Goal: Information Seeking & Learning: Learn about a topic

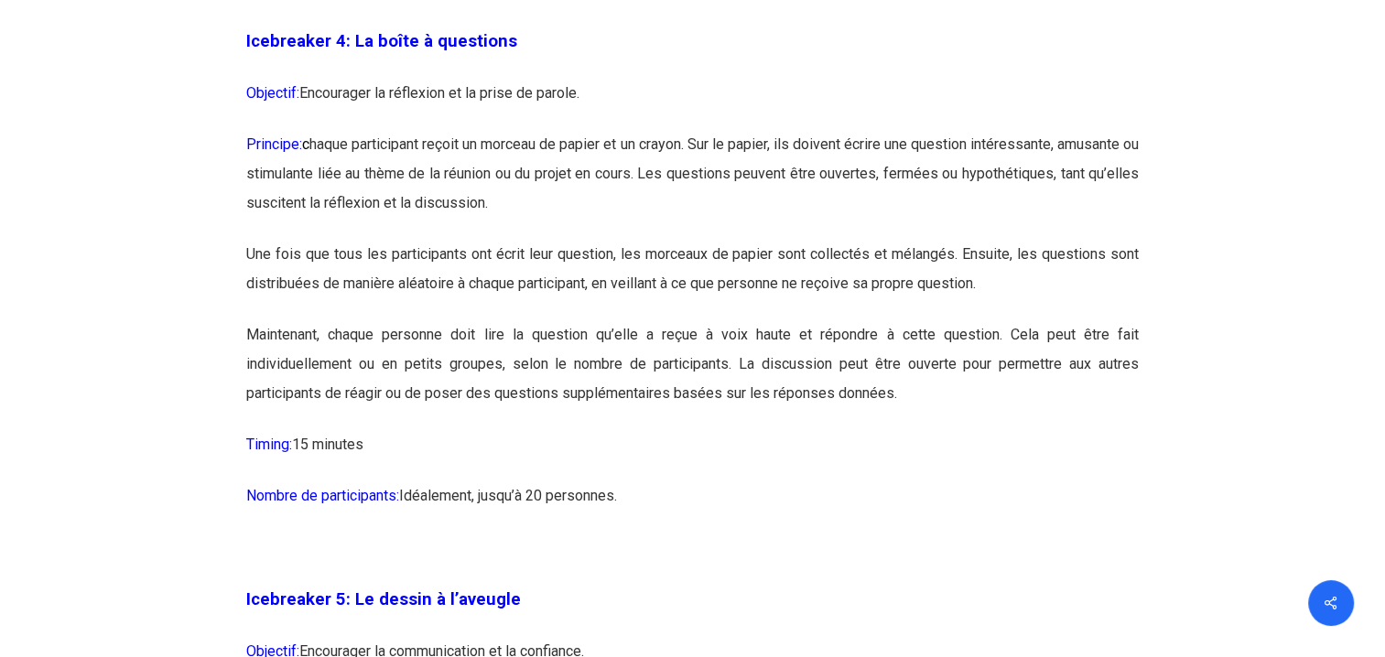
scroll to position [2918, 0]
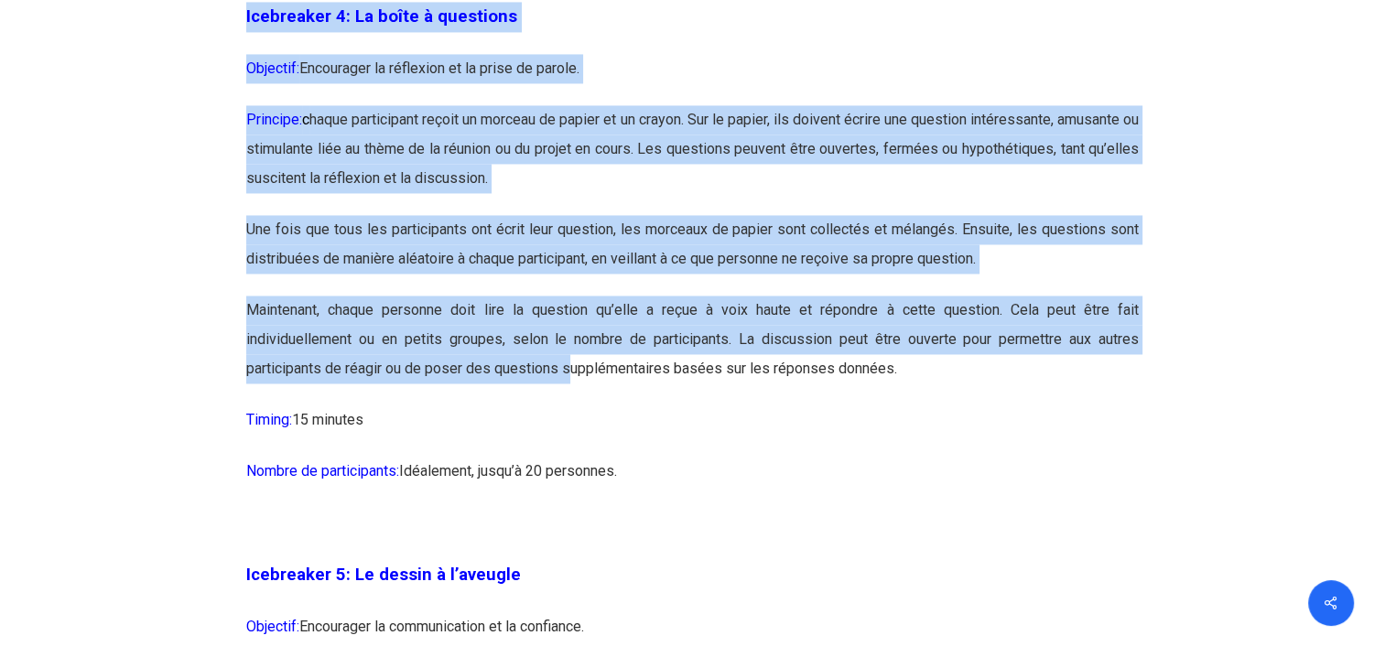
drag, startPoint x: 569, startPoint y: 401, endPoint x: 229, endPoint y: 28, distance: 504.7
copy div "Icebreaker 4: La boîte à questions Objectif: Encourager la réflexion et la pris…"
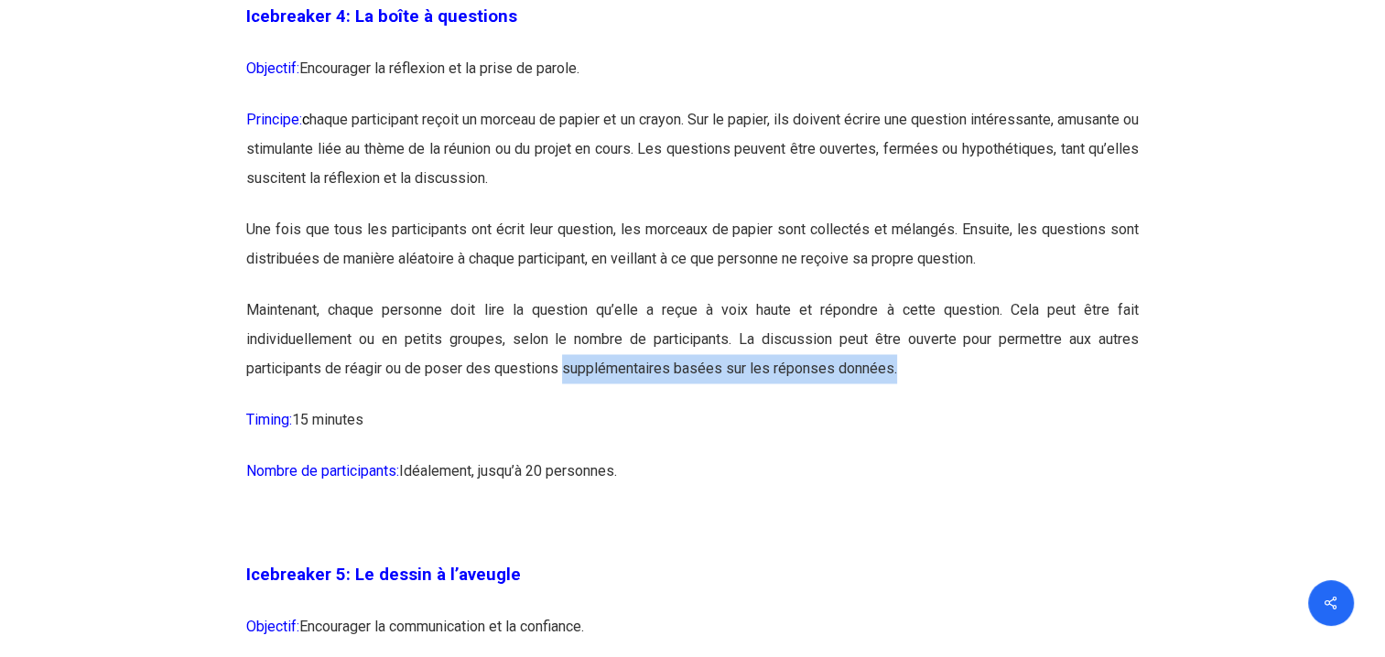
drag, startPoint x: 916, startPoint y: 361, endPoint x: 563, endPoint y: 379, distance: 353.8
click at [563, 379] on p "Maintenant, chaque personne doit lire la question qu’elle a reçue à voix haute …" at bounding box center [692, 351] width 892 height 110
copy p "supplémentaires basées sur les réponses données."
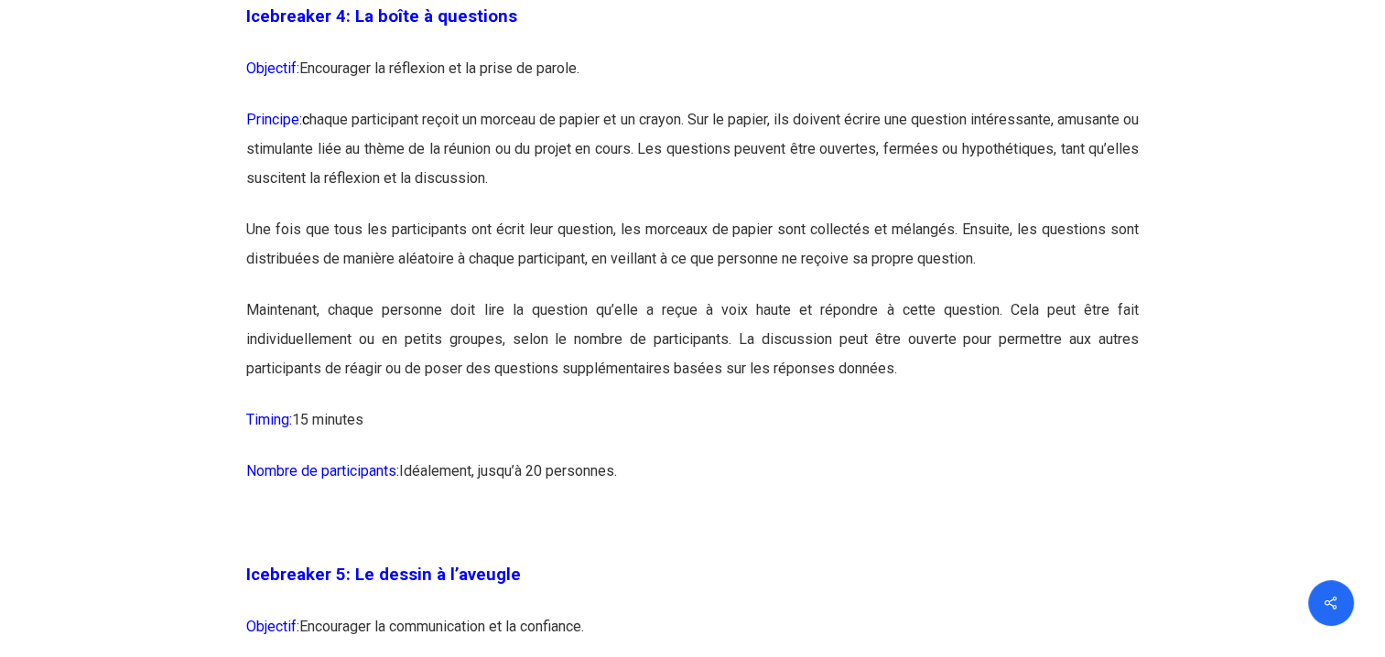
click at [923, 468] on p "Nombre de participants: Idéalement, jusqu’à 20 personnes." at bounding box center [692, 482] width 892 height 51
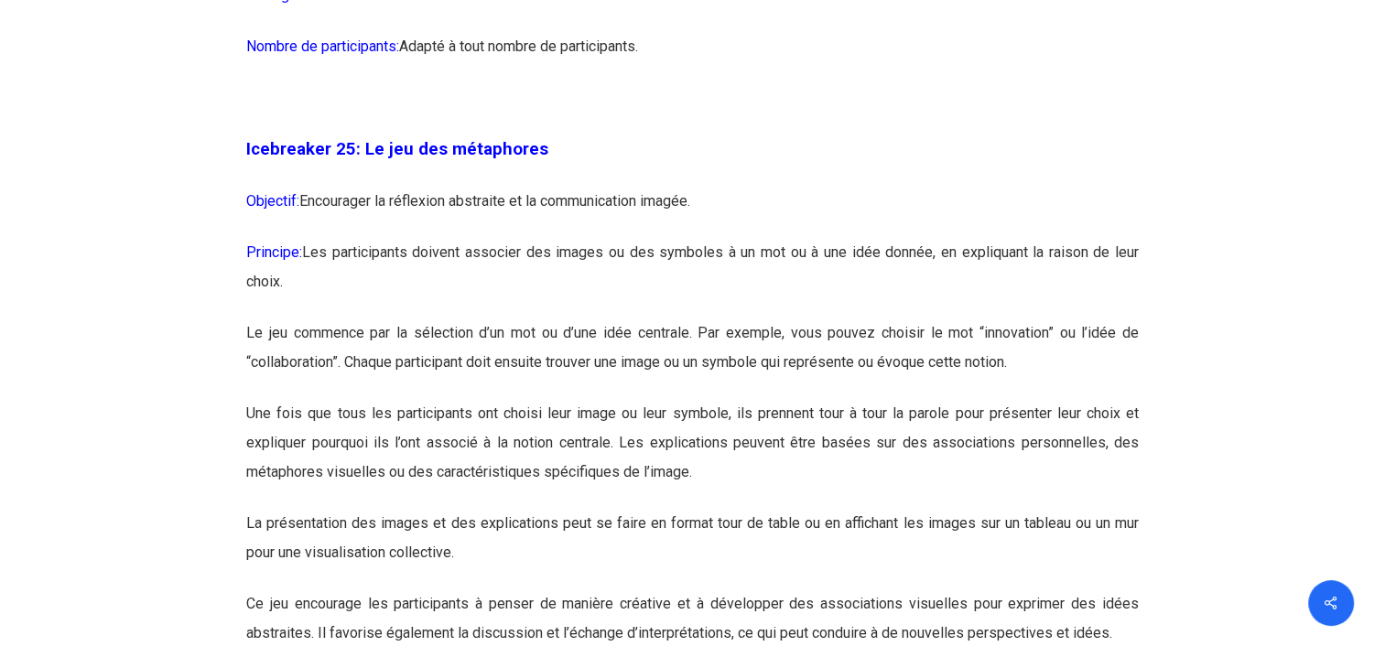
scroll to position [15499, 0]
